Goal: Task Accomplishment & Management: Manage account settings

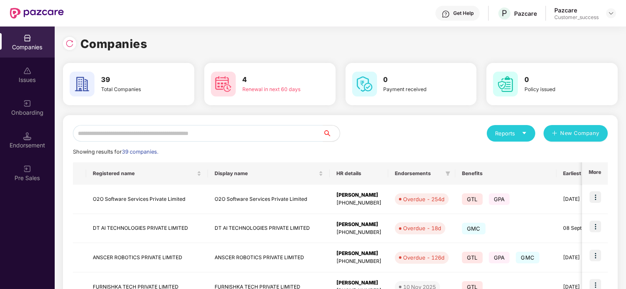
click at [162, 131] on input "text" at bounding box center [198, 133] width 250 height 17
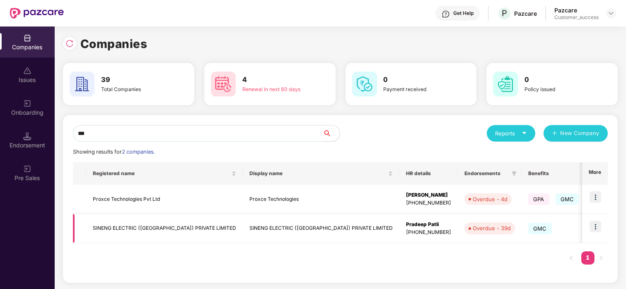
type input "***"
click at [600, 225] on img at bounding box center [596, 227] width 12 height 12
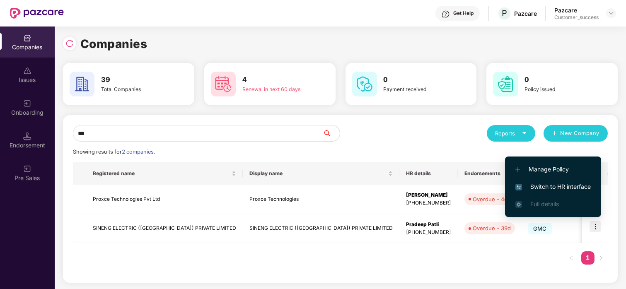
click at [571, 185] on span "Switch to HR interface" at bounding box center [553, 186] width 75 height 9
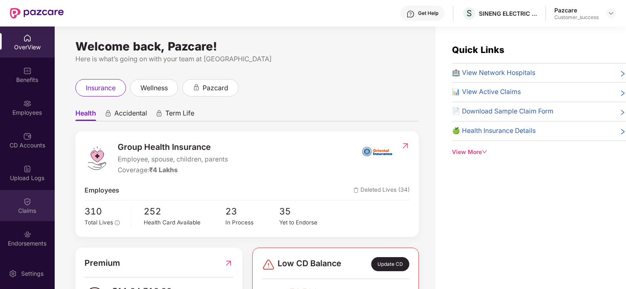
click at [15, 199] on div "Claims" at bounding box center [27, 205] width 55 height 31
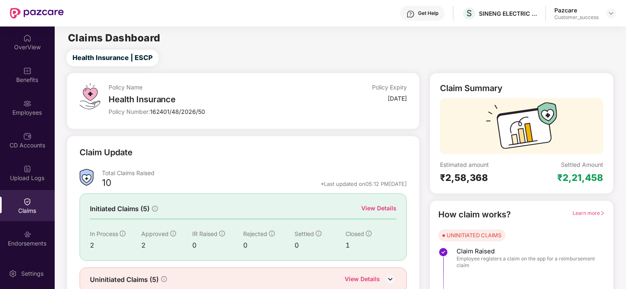
click at [392, 207] on div "View Details" at bounding box center [379, 208] width 35 height 9
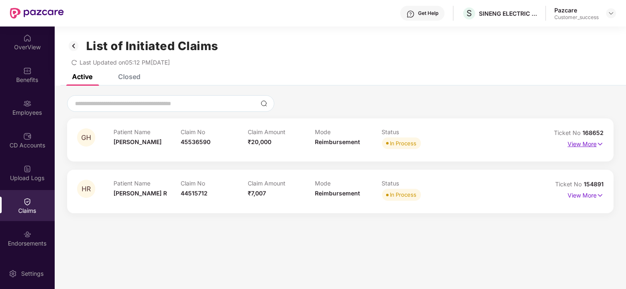
click at [587, 143] on p "View More" at bounding box center [586, 143] width 36 height 11
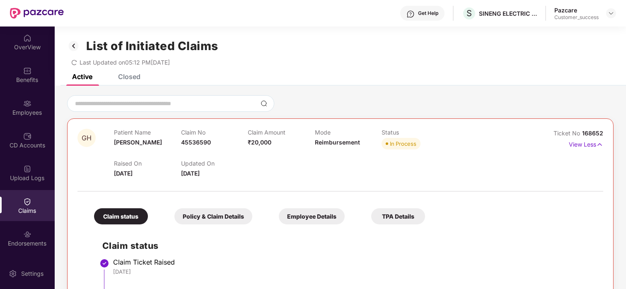
click at [305, 215] on div "Employee Details" at bounding box center [312, 217] width 66 height 16
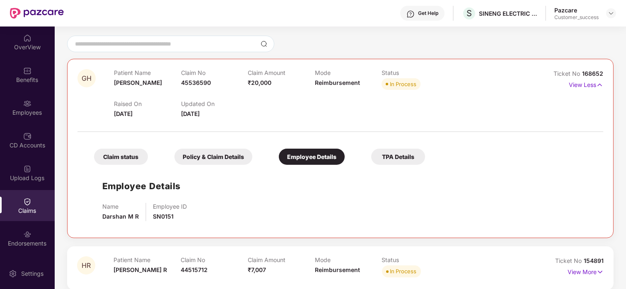
scroll to position [68, 0]
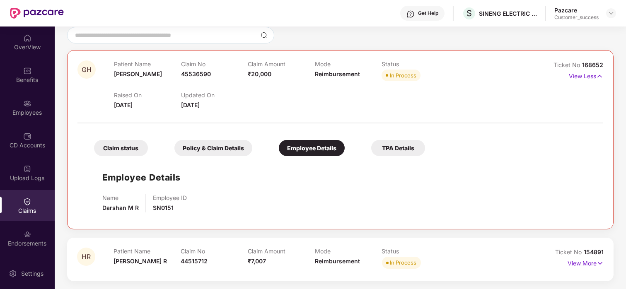
click at [594, 263] on p "View More" at bounding box center [586, 262] width 36 height 11
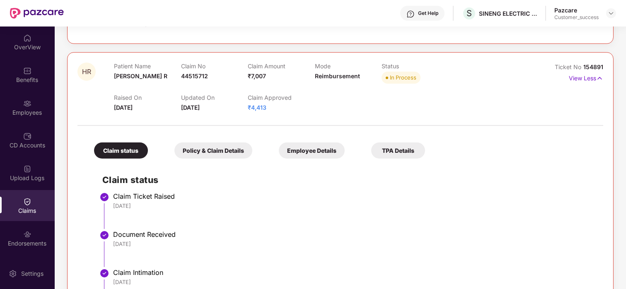
scroll to position [265, 0]
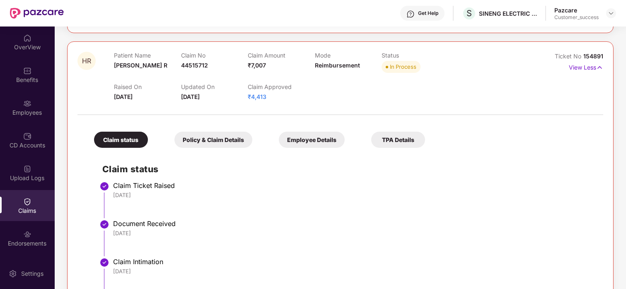
click at [313, 144] on div "Employee Details" at bounding box center [312, 140] width 66 height 16
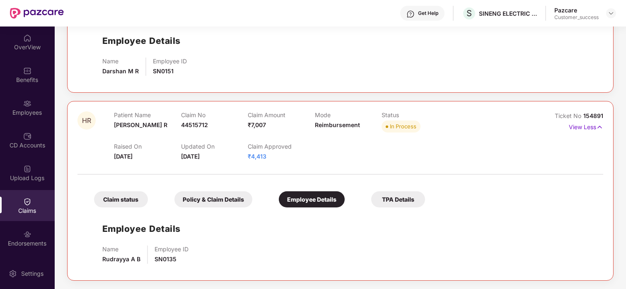
scroll to position [205, 0]
click at [205, 172] on div at bounding box center [341, 170] width 526 height 17
click at [590, 114] on span "154891" at bounding box center [594, 115] width 20 height 7
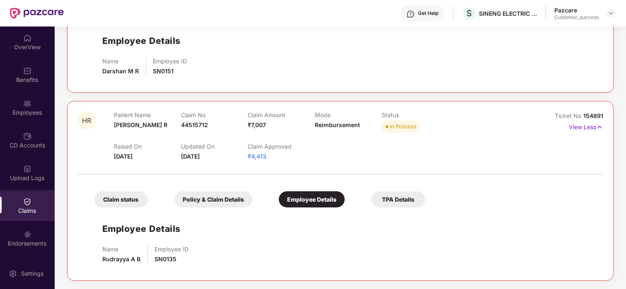
click at [590, 114] on span "154891" at bounding box center [594, 115] width 20 height 7
click at [605, 117] on div "HR Patient Name [PERSON_NAME] R Claim No 44515712 Claim Amount ₹7,007 Mode Reim…" at bounding box center [340, 191] width 547 height 180
drag, startPoint x: 605, startPoint y: 117, endPoint x: 583, endPoint y: 119, distance: 21.7
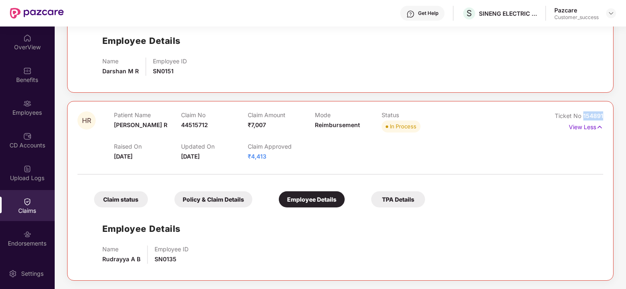
click at [583, 119] on div "HR Patient Name [PERSON_NAME] R Claim No 44515712 Claim Amount ₹7,007 Mode Reim…" at bounding box center [340, 191] width 547 height 180
click at [164, 260] on span "SN0135" at bounding box center [166, 259] width 22 height 7
copy span "SN0135"
click at [45, 107] on div "Employees" at bounding box center [27, 107] width 55 height 31
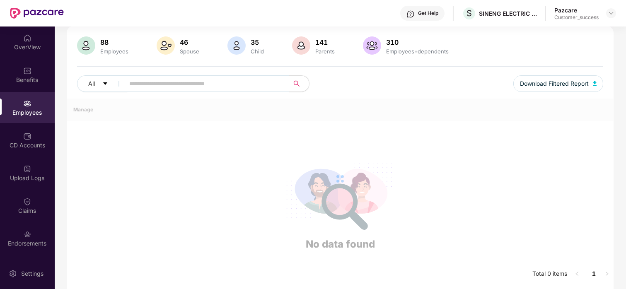
scroll to position [205, 0]
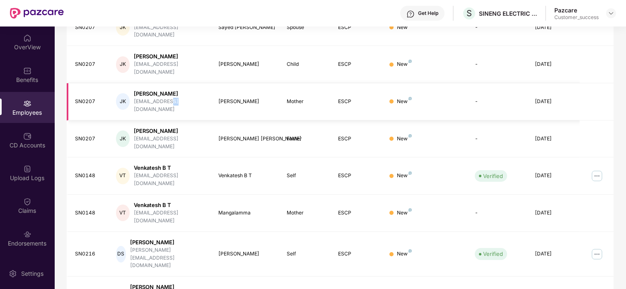
drag, startPoint x: 178, startPoint y: 89, endPoint x: 169, endPoint y: 83, distance: 10.9
click at [169, 83] on td "[PERSON_NAME] [PERSON_NAME] [EMAIL_ADDRESS][DOMAIN_NAME]" at bounding box center [160, 101] width 103 height 37
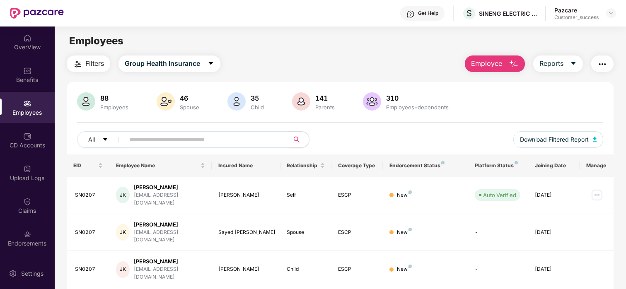
click at [168, 141] on input "text" at bounding box center [203, 140] width 149 height 12
paste input "******"
type input "******"
click at [597, 192] on img at bounding box center [597, 195] width 13 height 13
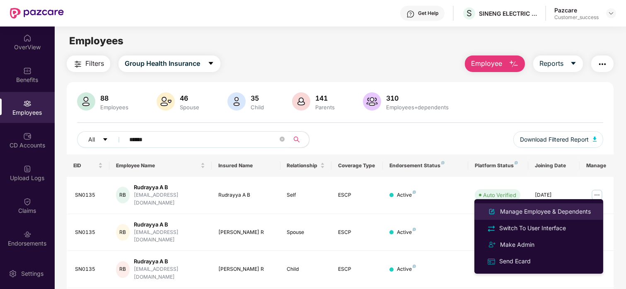
click at [524, 206] on li "Manage Employee & Dependents" at bounding box center [539, 212] width 129 height 17
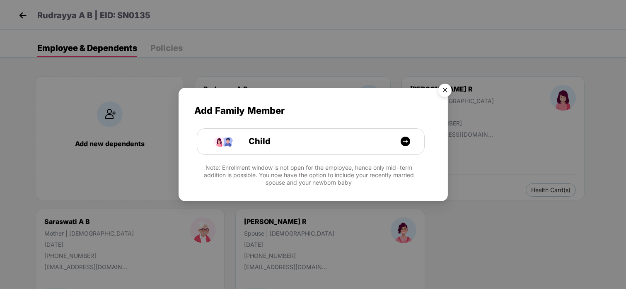
click at [448, 85] on img "Close" at bounding box center [445, 91] width 23 height 23
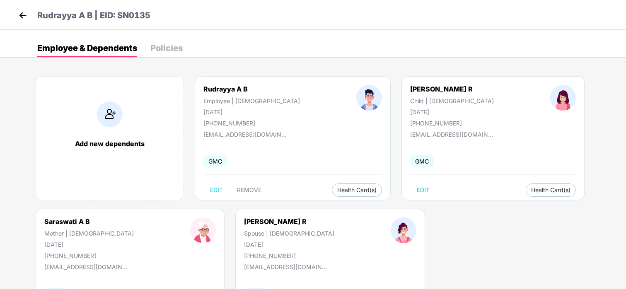
click at [25, 19] on img at bounding box center [23, 15] width 12 height 12
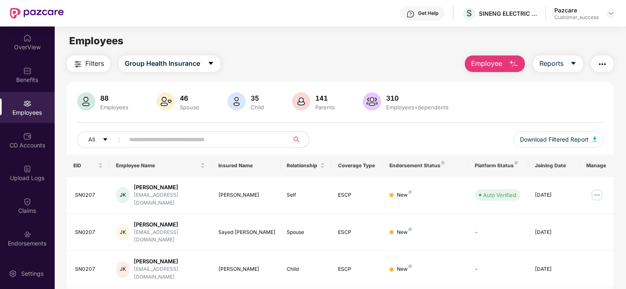
click at [222, 138] on input "text" at bounding box center [203, 140] width 149 height 12
paste input "******"
type input "******"
click at [596, 194] on img at bounding box center [597, 195] width 13 height 13
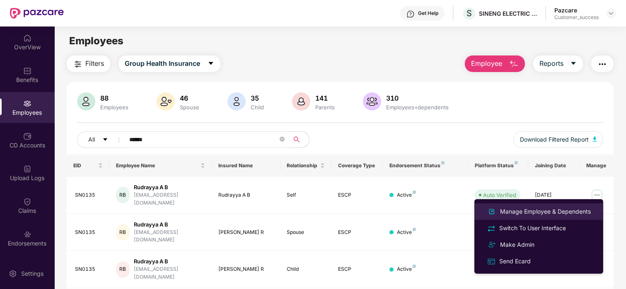
click at [542, 206] on li "Manage Employee & Dependents" at bounding box center [539, 212] width 129 height 17
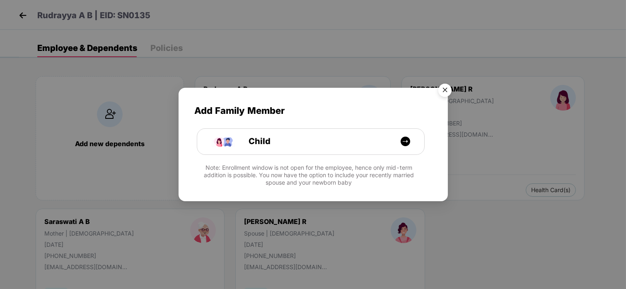
click at [444, 90] on img "Close" at bounding box center [445, 91] width 23 height 23
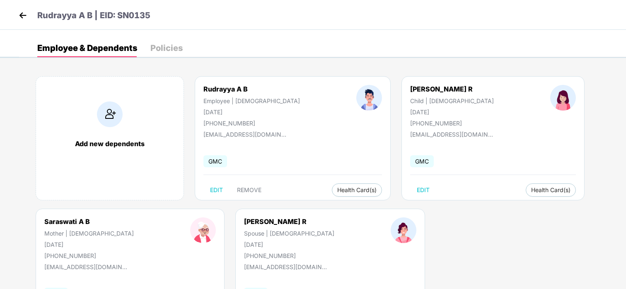
click at [20, 21] on img at bounding box center [23, 15] width 12 height 12
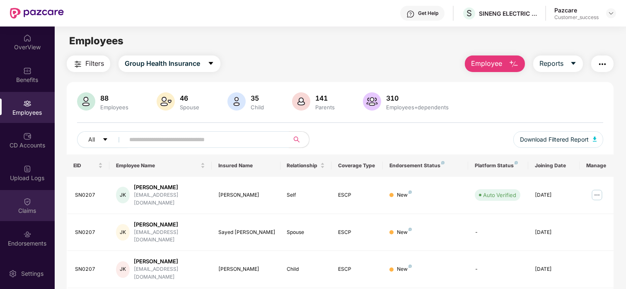
click at [20, 202] on div "Claims" at bounding box center [27, 205] width 55 height 31
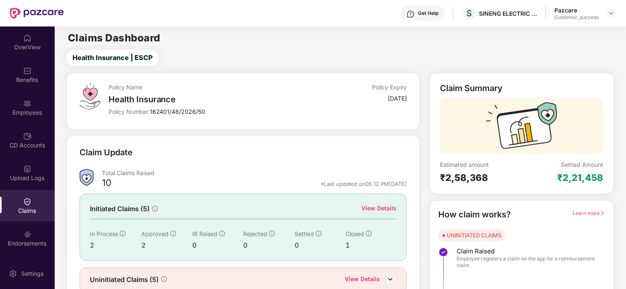
click at [367, 211] on div "View Details" at bounding box center [379, 208] width 35 height 9
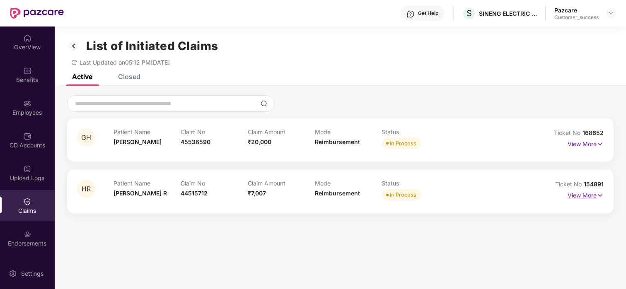
click at [592, 194] on p "View More" at bounding box center [586, 194] width 36 height 11
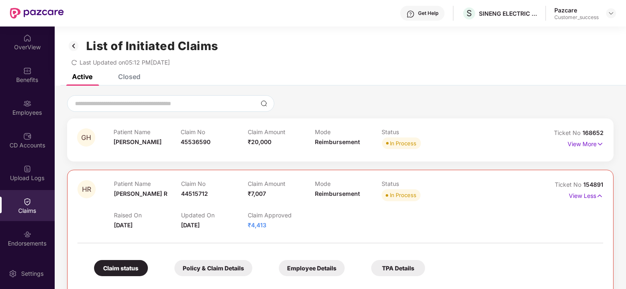
click at [593, 185] on span "154891" at bounding box center [594, 184] width 20 height 7
copy div "No 154891"
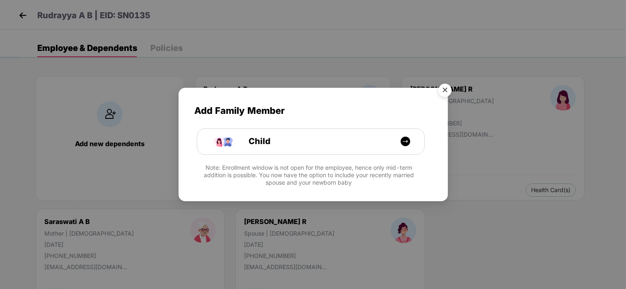
click at [443, 88] on img "Close" at bounding box center [445, 91] width 23 height 23
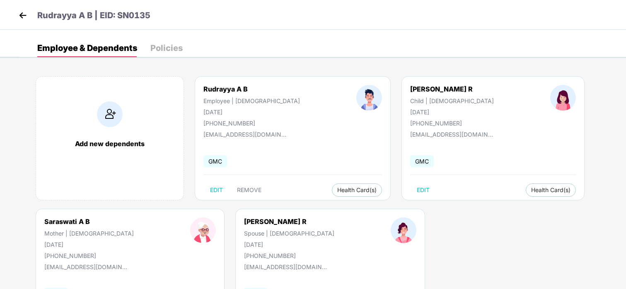
click at [19, 15] on img at bounding box center [23, 15] width 12 height 12
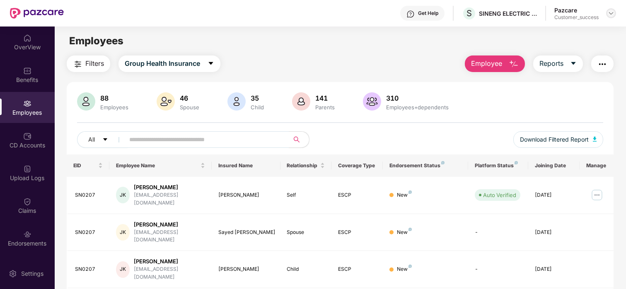
click at [611, 15] on img at bounding box center [611, 13] width 7 height 7
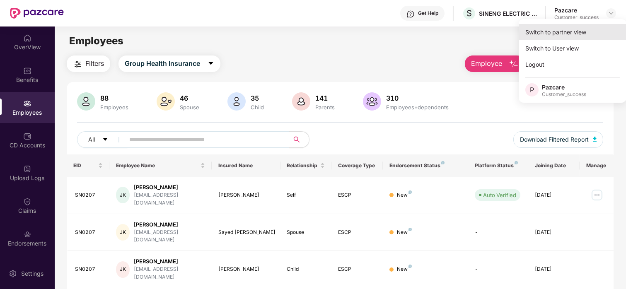
click at [575, 38] on div "Switch to partner view" at bounding box center [573, 32] width 108 height 16
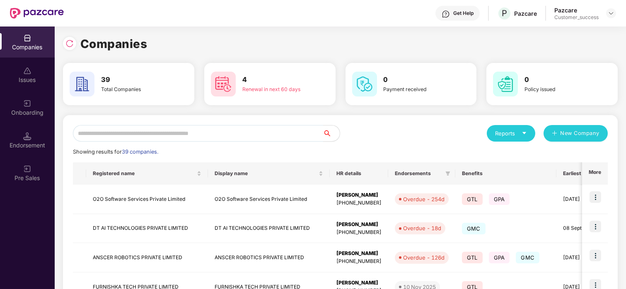
click at [256, 135] on input "text" at bounding box center [198, 133] width 250 height 17
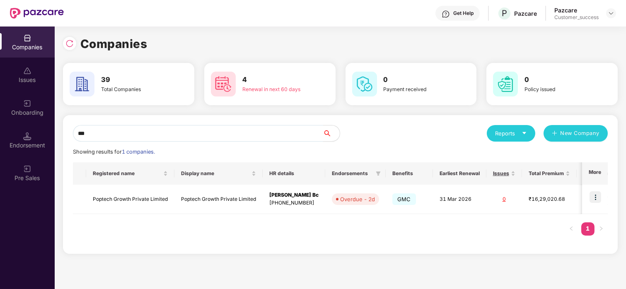
type input "***"
click at [100, 202] on td "Poptech Growth Private Limited" at bounding box center [130, 199] width 88 height 29
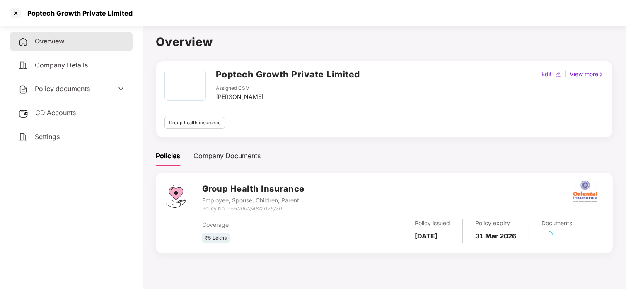
click at [67, 85] on span "Policy documents" at bounding box center [62, 89] width 55 height 8
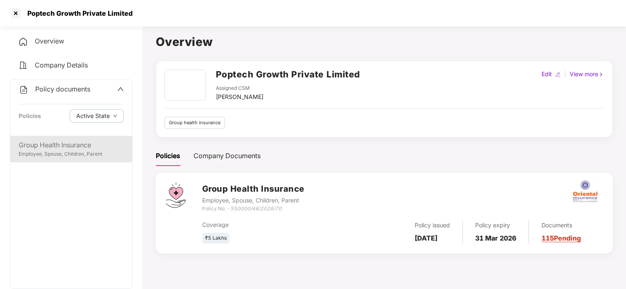
click at [88, 141] on div "Group Health Insurance" at bounding box center [71, 145] width 105 height 10
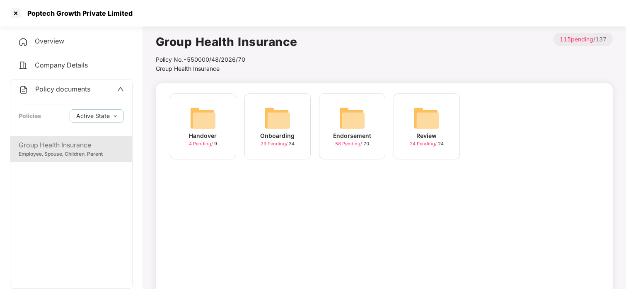
click at [367, 114] on div "Endorsement 58 Pending / 70" at bounding box center [352, 126] width 66 height 66
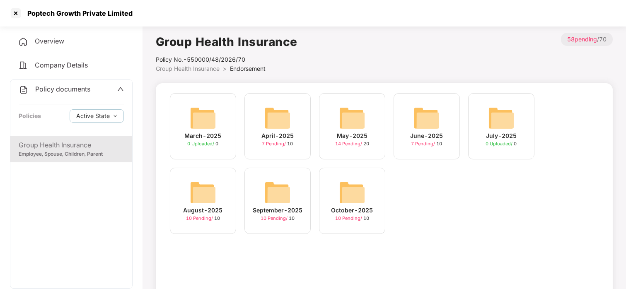
click at [294, 208] on div "September-2025" at bounding box center [278, 210] width 50 height 9
click at [369, 204] on div "October-2025 10 Pending / 10" at bounding box center [352, 201] width 66 height 66
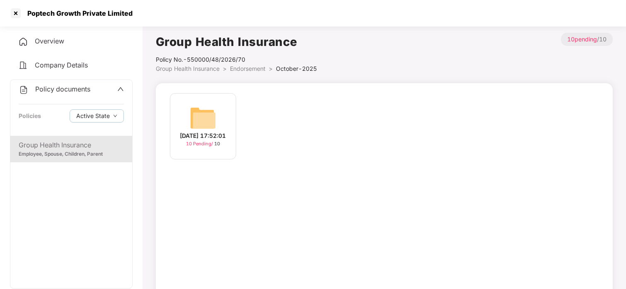
click at [206, 132] on div "[DATE] 17:52:01" at bounding box center [203, 135] width 46 height 9
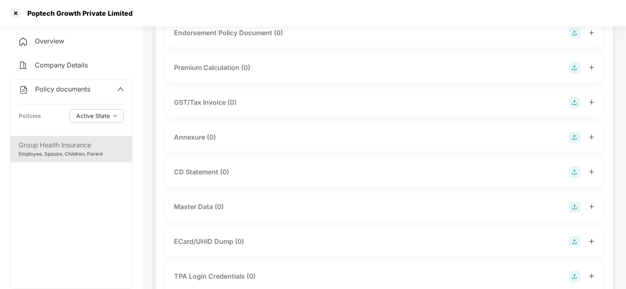
scroll to position [85, 0]
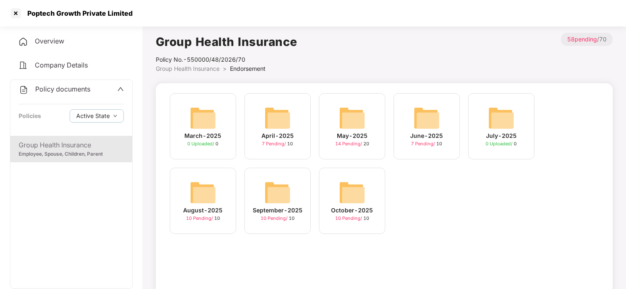
click at [213, 194] on img at bounding box center [203, 193] width 27 height 27
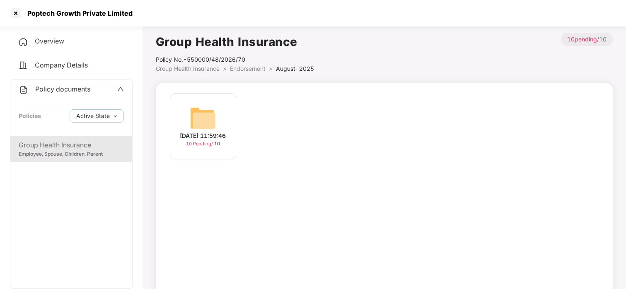
click at [196, 105] on img at bounding box center [203, 118] width 27 height 27
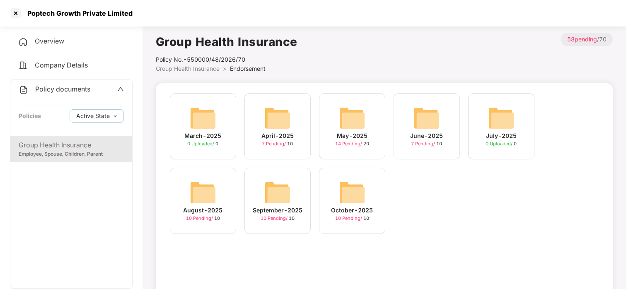
click at [516, 137] on div "July-2025" at bounding box center [501, 135] width 31 height 9
click at [418, 132] on div "June-2025" at bounding box center [427, 135] width 33 height 9
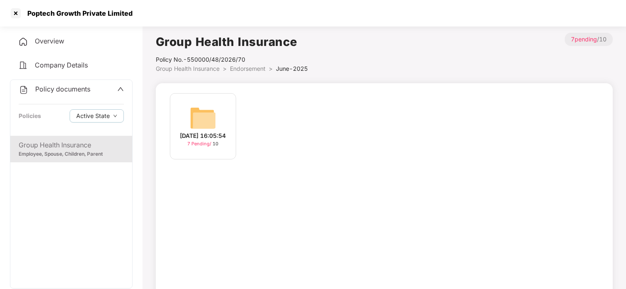
scroll to position [32, 0]
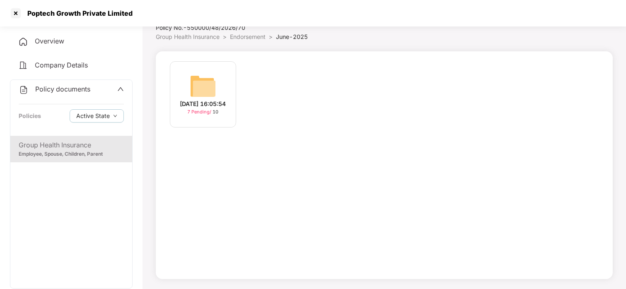
click at [191, 106] on div "[DATE] 16:05:54" at bounding box center [203, 104] width 46 height 9
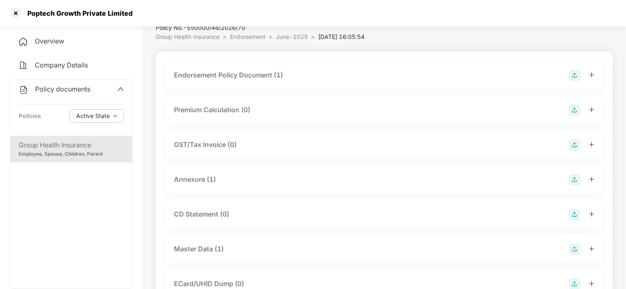
scroll to position [44, 0]
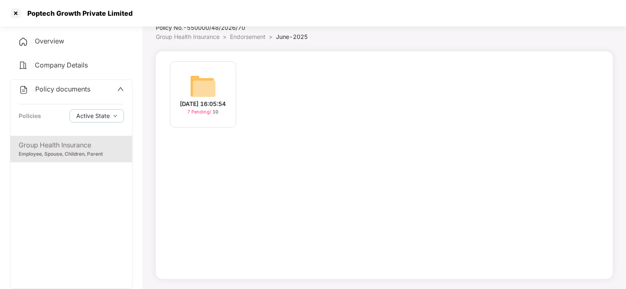
scroll to position [32, 0]
click at [14, 11] on div at bounding box center [15, 13] width 13 height 13
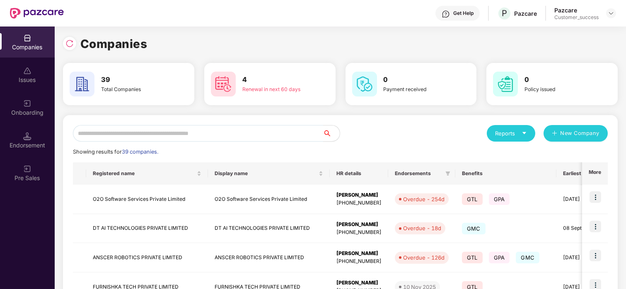
click at [143, 128] on input "text" at bounding box center [198, 133] width 250 height 17
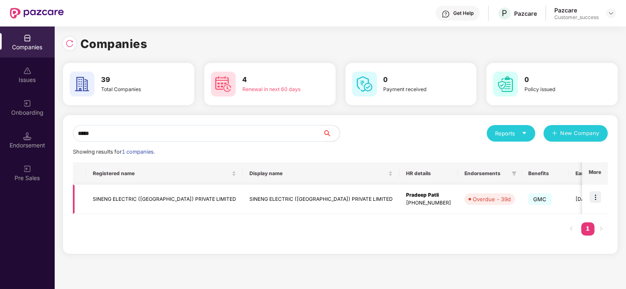
type input "*****"
click at [589, 197] on td at bounding box center [596, 199] width 26 height 29
click at [592, 196] on img at bounding box center [596, 198] width 12 height 12
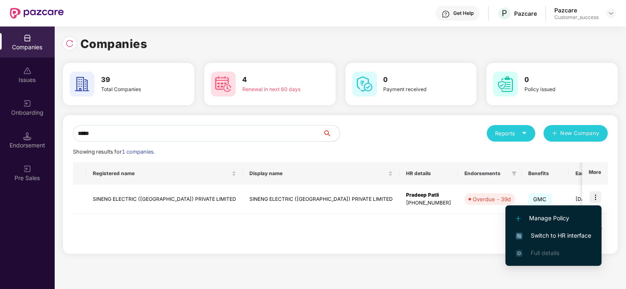
click at [554, 232] on span "Switch to HR interface" at bounding box center [553, 235] width 75 height 9
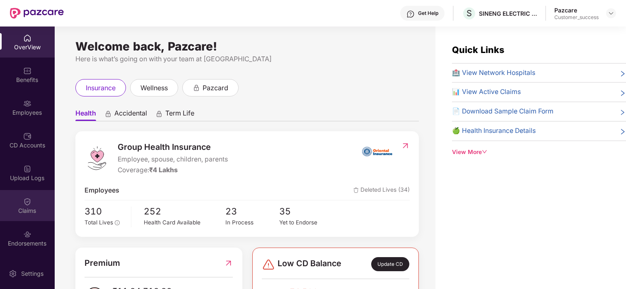
click at [25, 211] on div "Claims" at bounding box center [27, 211] width 55 height 8
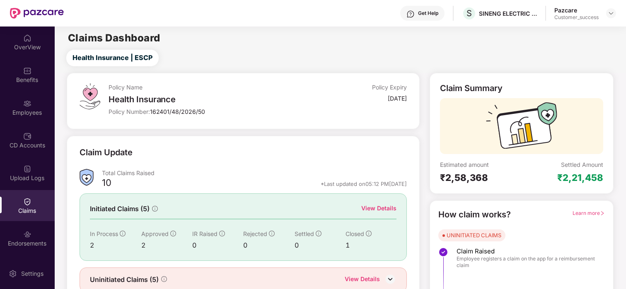
click at [379, 208] on div "View Details" at bounding box center [379, 208] width 35 height 9
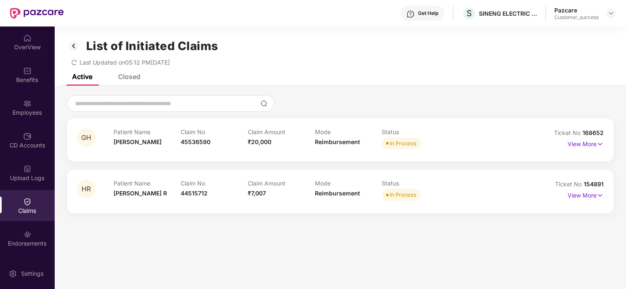
scroll to position [27, 0]
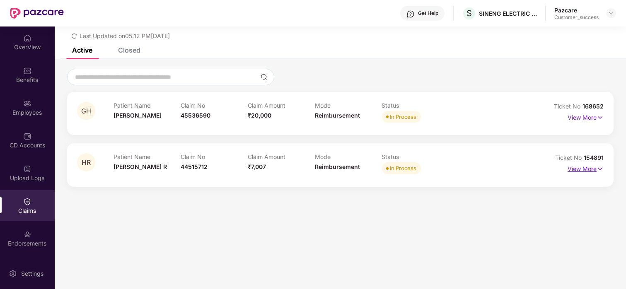
click at [585, 172] on p "View More" at bounding box center [586, 168] width 36 height 11
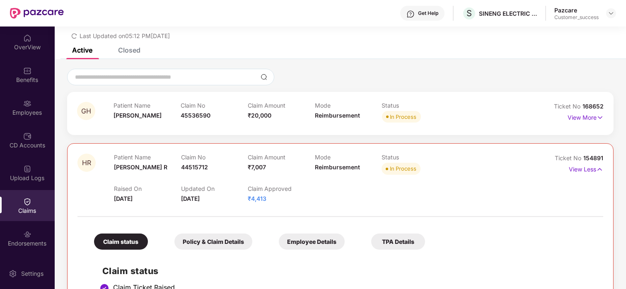
click at [303, 237] on div "Employee Details" at bounding box center [312, 242] width 66 height 16
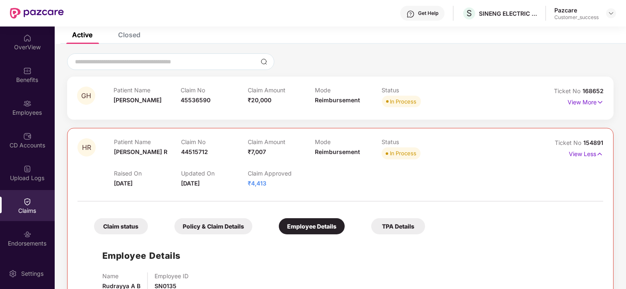
scroll to position [30, 0]
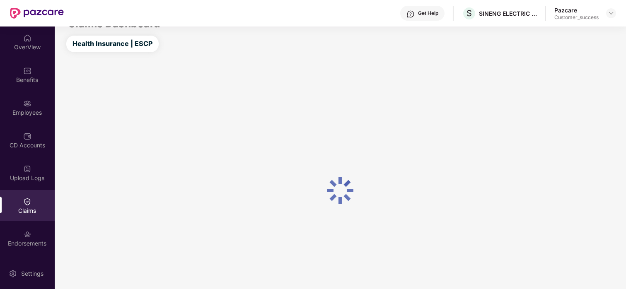
scroll to position [30, 0]
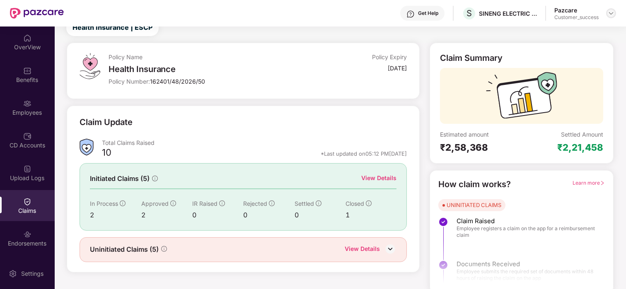
click at [608, 13] on img at bounding box center [611, 13] width 7 height 7
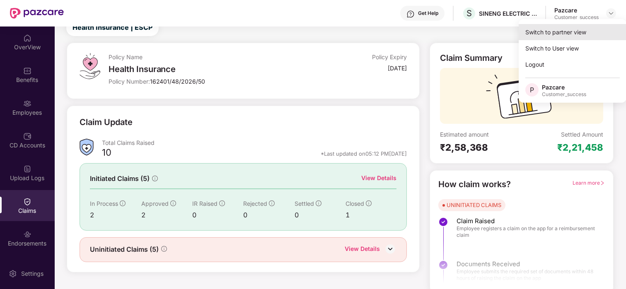
click at [560, 29] on div "Switch to partner view" at bounding box center [573, 32] width 108 height 16
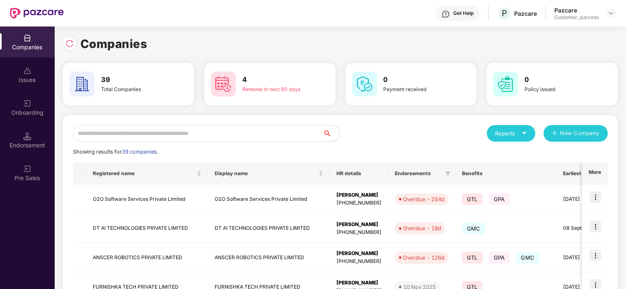
click at [140, 125] on input "text" at bounding box center [198, 133] width 250 height 17
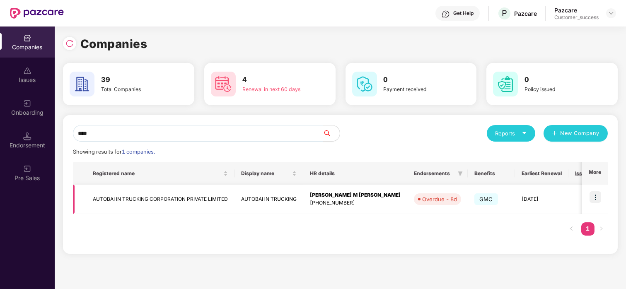
type input "****"
click at [596, 196] on img at bounding box center [596, 198] width 12 height 12
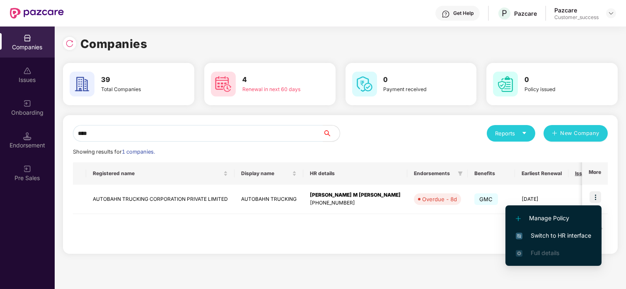
click at [529, 229] on li "Switch to HR interface" at bounding box center [554, 235] width 96 height 17
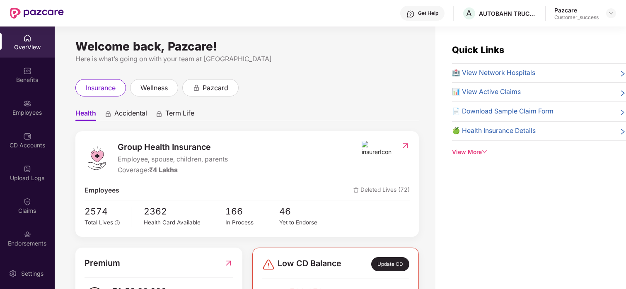
click at [30, 102] on div "Employees" at bounding box center [27, 107] width 55 height 31
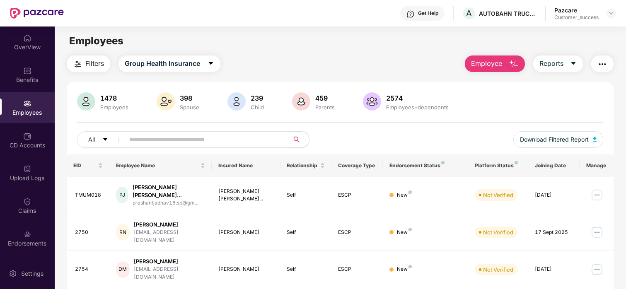
click at [180, 144] on input "text" at bounding box center [203, 140] width 149 height 12
paste input "***"
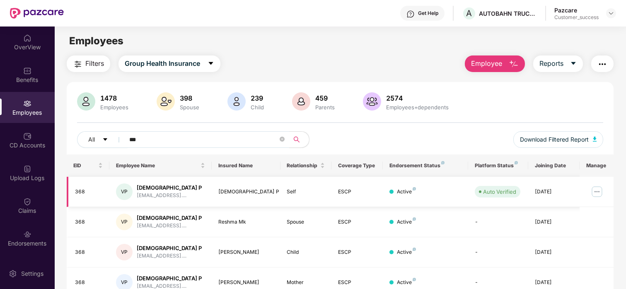
type input "***"
click at [597, 190] on img at bounding box center [597, 191] width 13 height 13
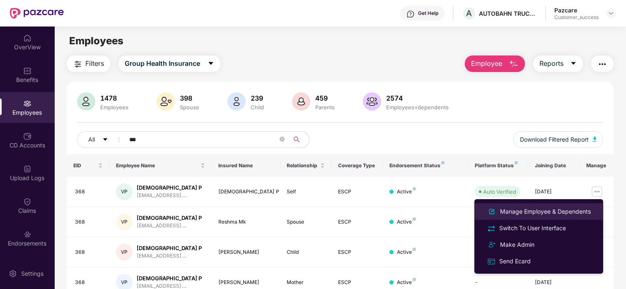
click at [504, 211] on div "Manage Employee & Dependents" at bounding box center [546, 211] width 94 height 9
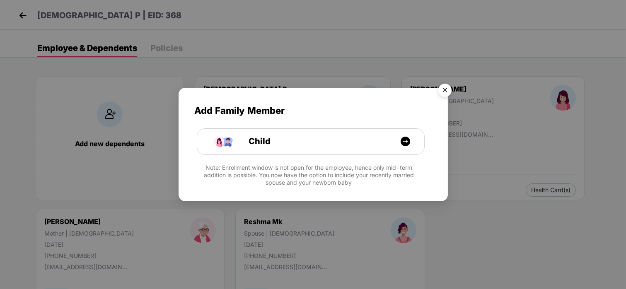
click at [441, 88] on img "Close" at bounding box center [445, 91] width 23 height 23
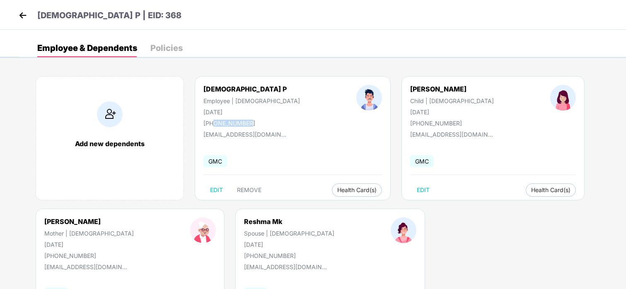
drag, startPoint x: 251, startPoint y: 121, endPoint x: 214, endPoint y: 123, distance: 37.0
click at [214, 123] on div "Vishnu P Employee | [DEMOGRAPHIC_DATA] [DATE] [PHONE_NUMBER]" at bounding box center [251, 106] width 153 height 42
copy div "9020090939"
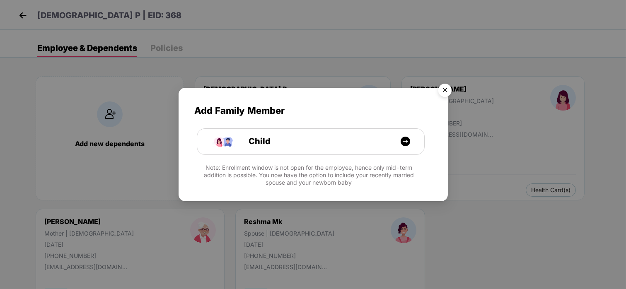
click at [447, 88] on img "Close" at bounding box center [445, 91] width 23 height 23
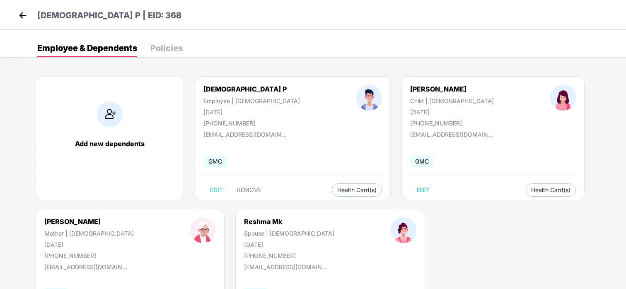
click at [24, 17] on img at bounding box center [23, 15] width 12 height 12
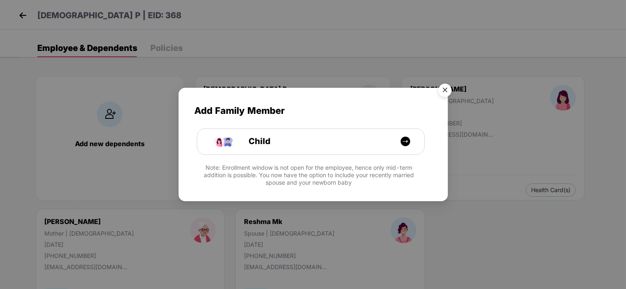
click at [444, 92] on img "Close" at bounding box center [445, 91] width 23 height 23
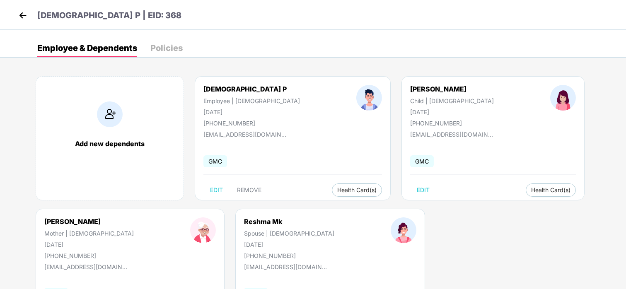
click at [18, 10] on img at bounding box center [23, 15] width 12 height 12
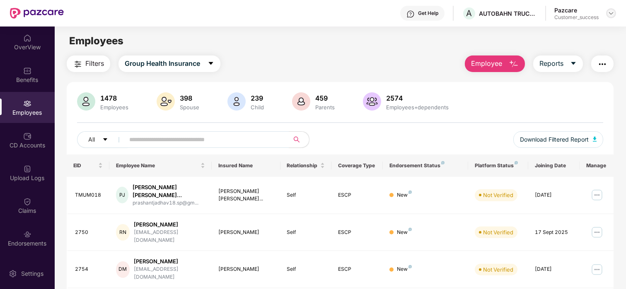
click at [611, 15] on img at bounding box center [611, 13] width 7 height 7
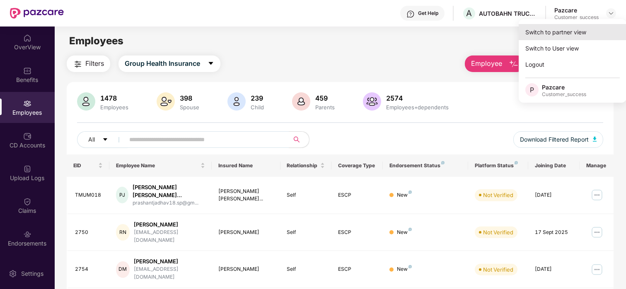
click at [563, 35] on div "Switch to partner view" at bounding box center [573, 32] width 108 height 16
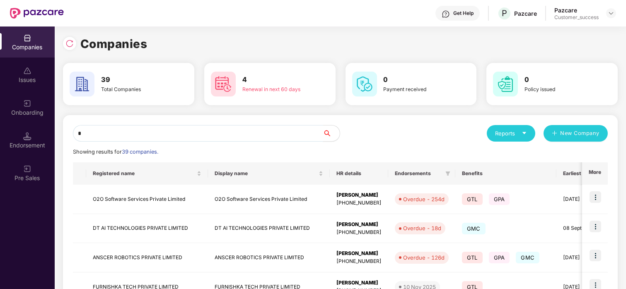
click at [181, 137] on input "*" at bounding box center [198, 133] width 250 height 17
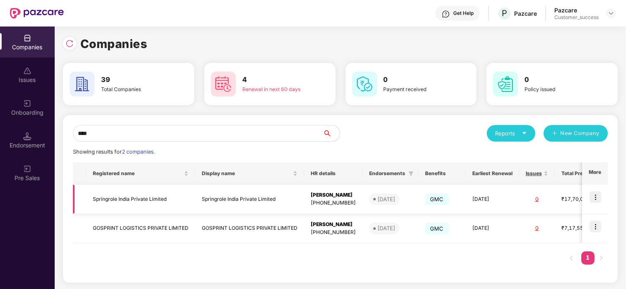
type input "****"
click at [595, 197] on img at bounding box center [596, 198] width 12 height 12
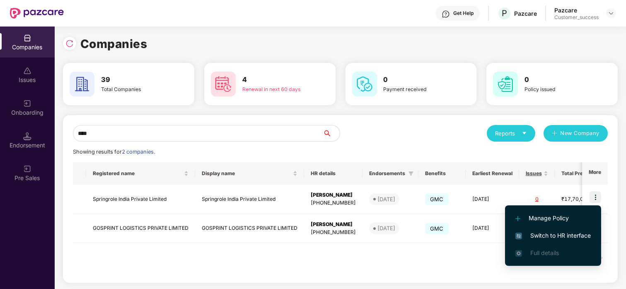
click at [536, 232] on span "Switch to HR interface" at bounding box center [553, 235] width 75 height 9
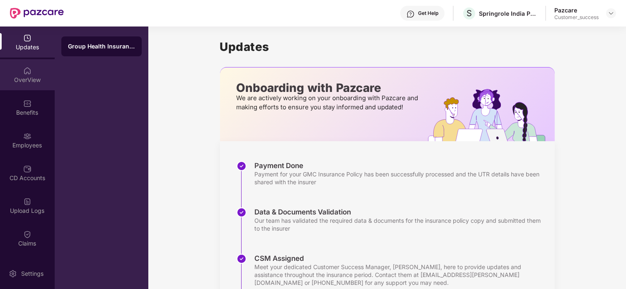
click at [24, 85] on div "OverView" at bounding box center [27, 74] width 55 height 31
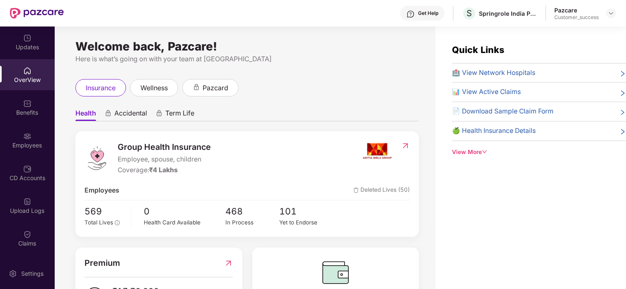
click at [21, 104] on div "Benefits" at bounding box center [27, 107] width 55 height 31
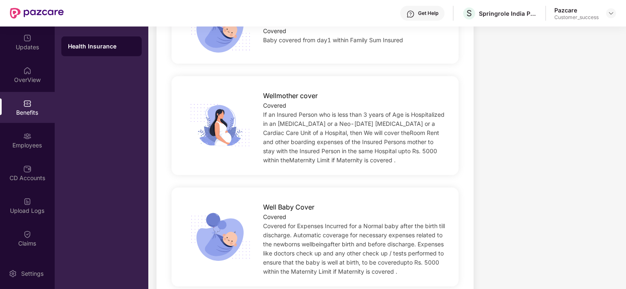
scroll to position [1206, 0]
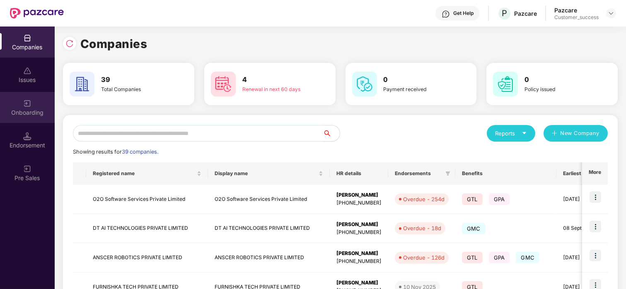
click at [24, 114] on div "Onboarding" at bounding box center [27, 113] width 55 height 8
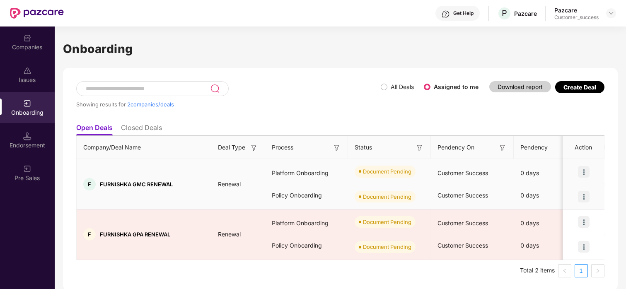
scroll to position [1, 0]
